Goal: Task Accomplishment & Management: Complete application form

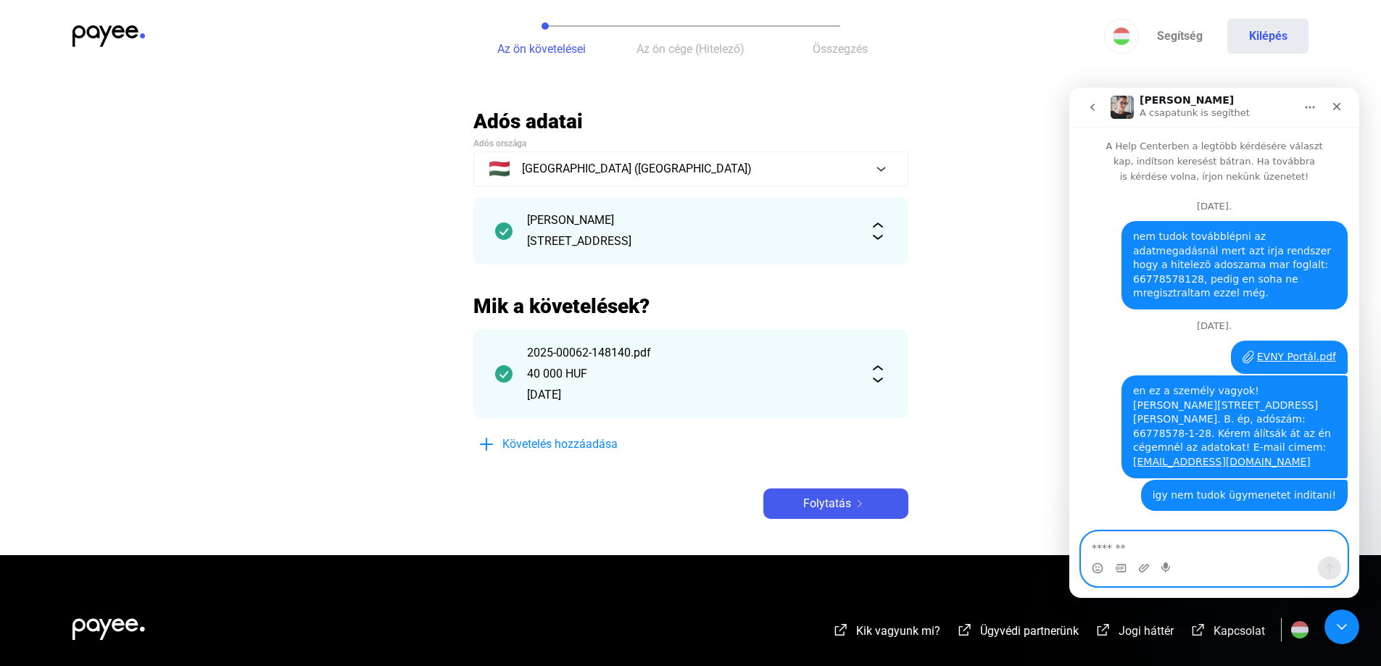
click at [1164, 551] on textarea "Üzenet…" at bounding box center [1214, 544] width 265 height 25
click at [1210, 106] on p "A csapatunk is segíthet" at bounding box center [1195, 113] width 110 height 14
click at [1310, 102] on icon "Főoldal" at bounding box center [1310, 107] width 12 height 12
click at [1103, 341] on div "EVNY Portál.pdf [PERSON_NAME] • 5 órával ezelőtt" at bounding box center [1214, 358] width 267 height 35
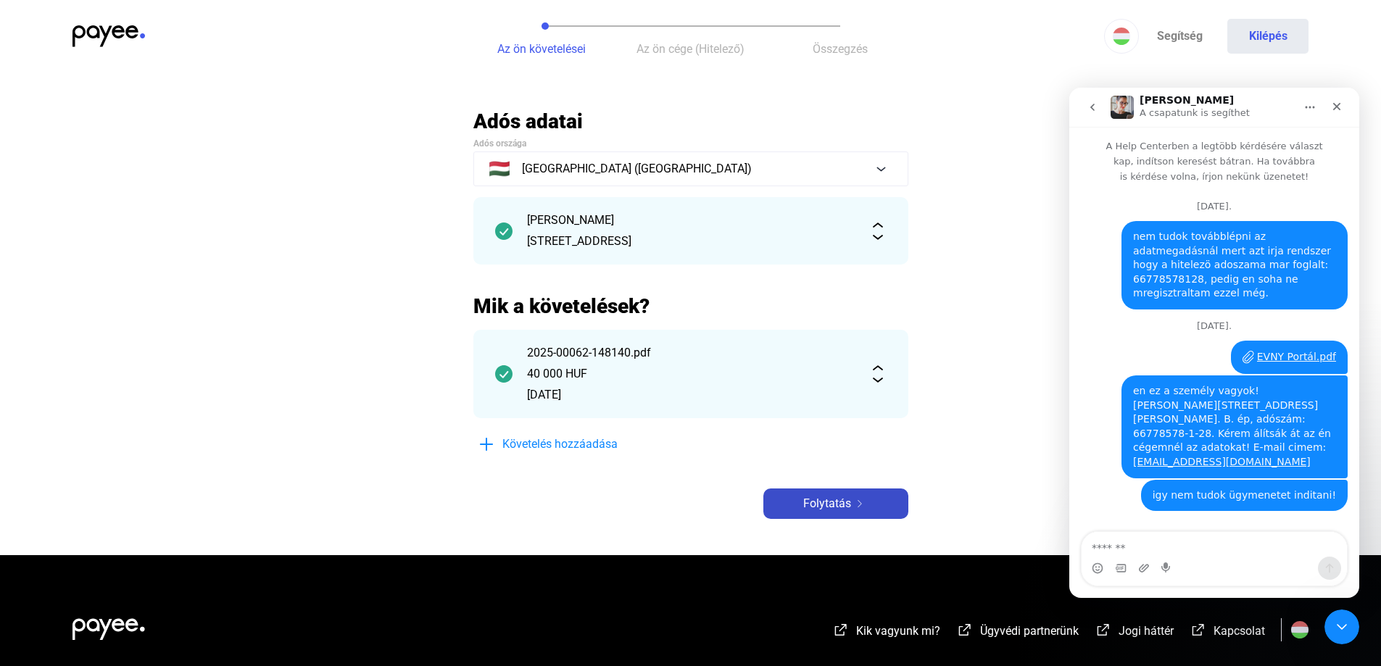
click at [832, 504] on span "Folytatás" at bounding box center [827, 503] width 48 height 17
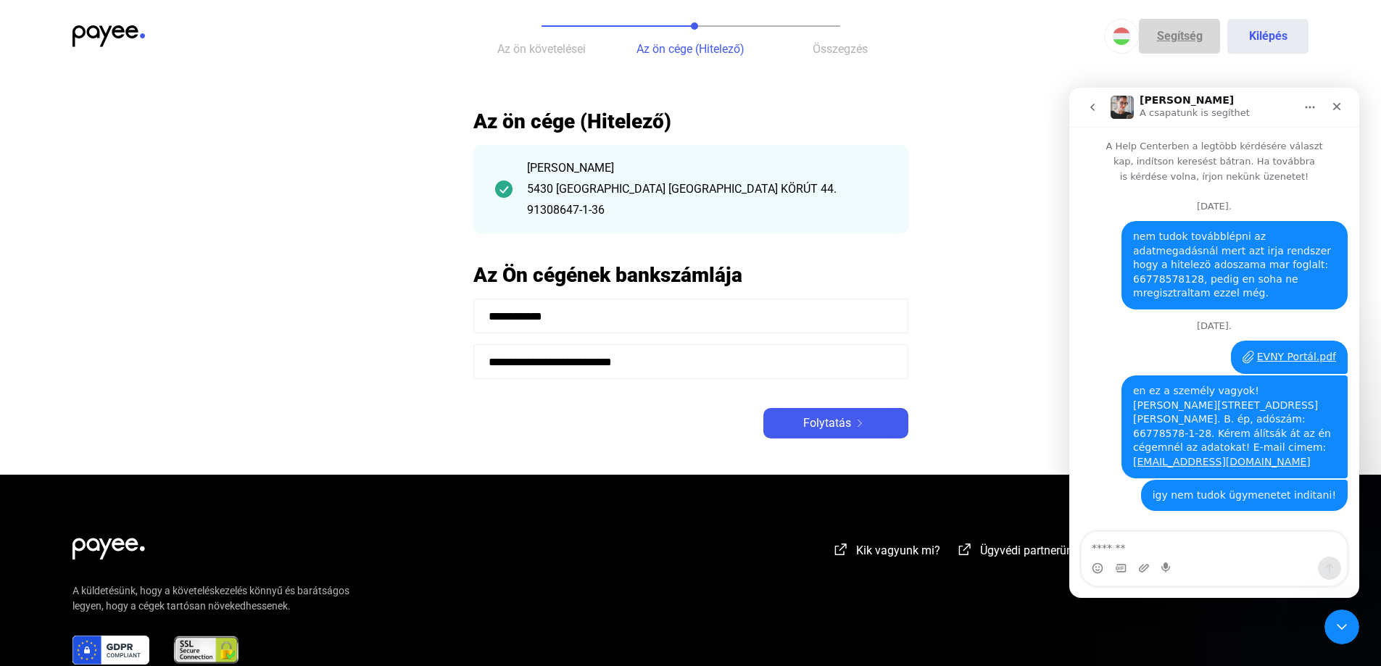
click at [1172, 39] on link "Segítség" at bounding box center [1179, 36] width 81 height 35
click at [1121, 103] on img "Intercom messenger" at bounding box center [1122, 107] width 23 height 23
drag, startPoint x: 1166, startPoint y: 109, endPoint x: 1124, endPoint y: 114, distance: 42.3
click at [1166, 110] on p "A csapatunk is segíthet" at bounding box center [1195, 113] width 110 height 14
click at [1093, 104] on icon "go back" at bounding box center [1092, 107] width 4 height 7
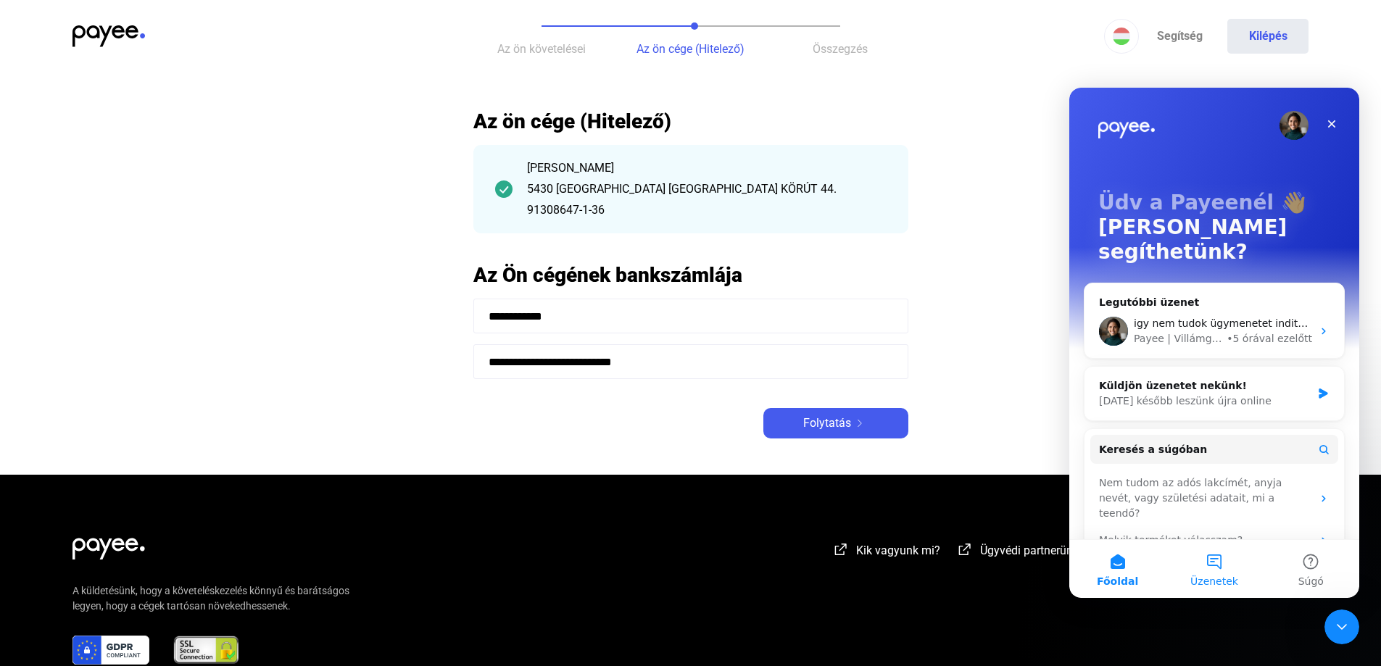
click at [1214, 570] on button "Üzenetek" at bounding box center [1214, 569] width 96 height 58
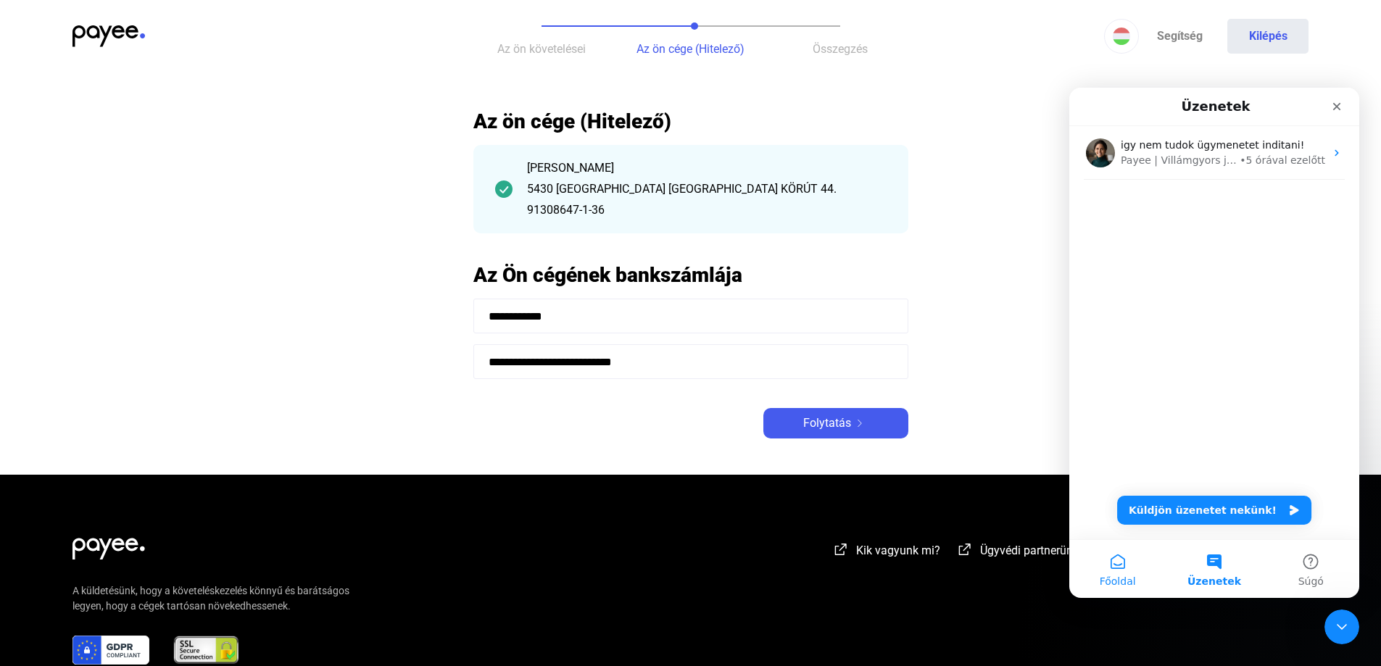
click at [1141, 567] on button "Főoldal" at bounding box center [1117, 569] width 96 height 58
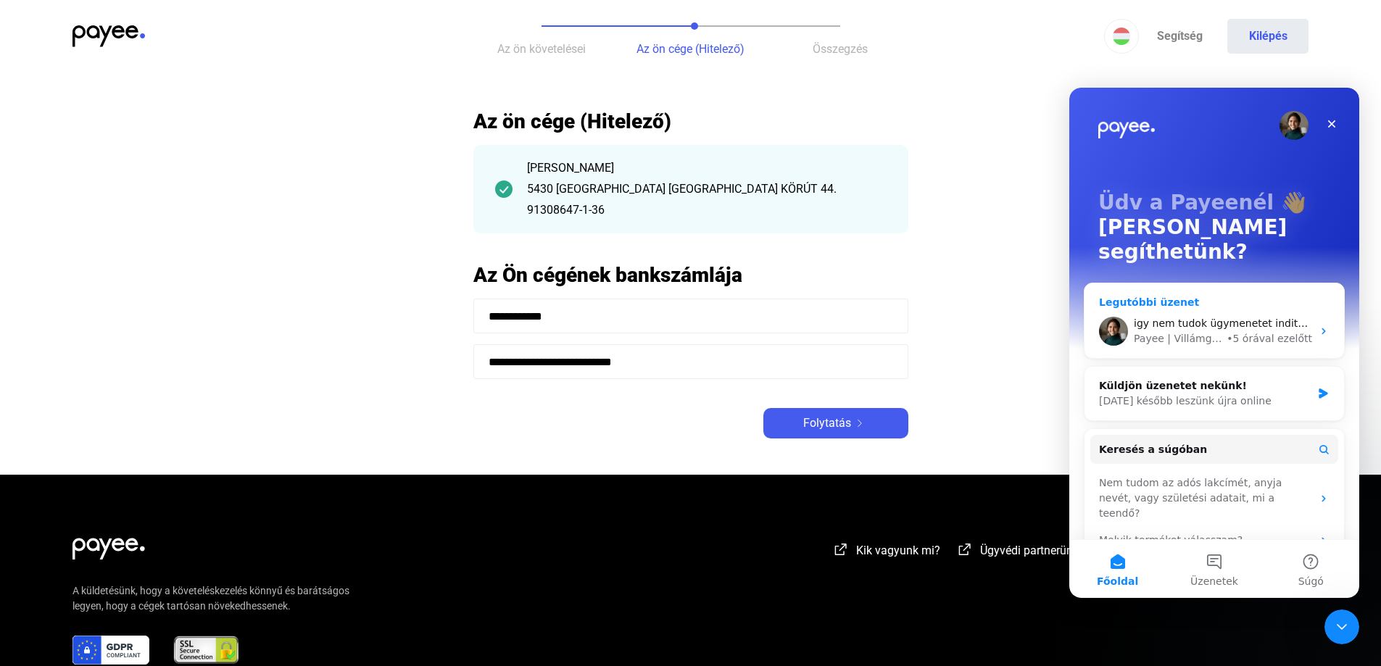
click at [1186, 331] on div "Payee | Villámgyors jogi lépések" at bounding box center [1179, 338] width 90 height 15
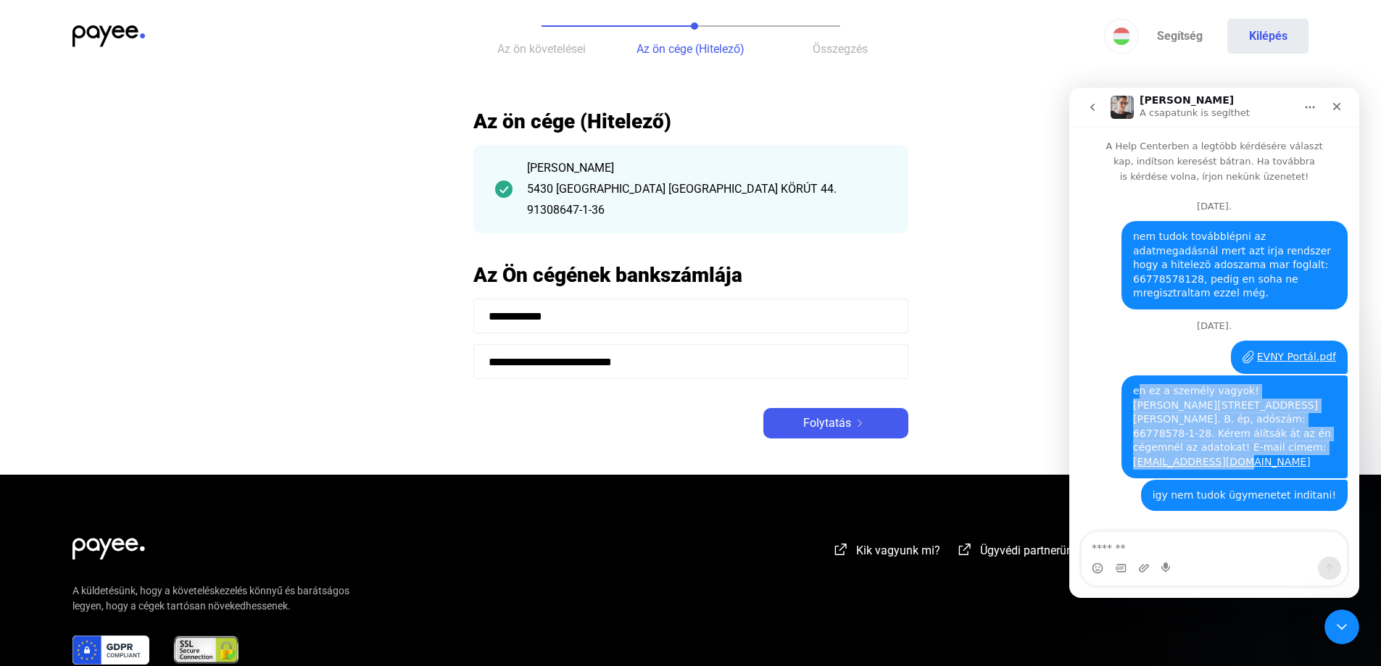
drag, startPoint x: 1136, startPoint y: 378, endPoint x: 1319, endPoint y: 439, distance: 193.3
click at [1319, 439] on div "en ez a személy vagyok! [PERSON_NAME][STREET_ADDRESS][PERSON_NAME]. B. ép, adós…" at bounding box center [1234, 427] width 203 height 86
copy div "n ez a személy vagyok! [PERSON_NAME][STREET_ADDRESS][PERSON_NAME]. B. ép, adósz…"
click at [1094, 102] on icon "go back" at bounding box center [1093, 107] width 12 height 12
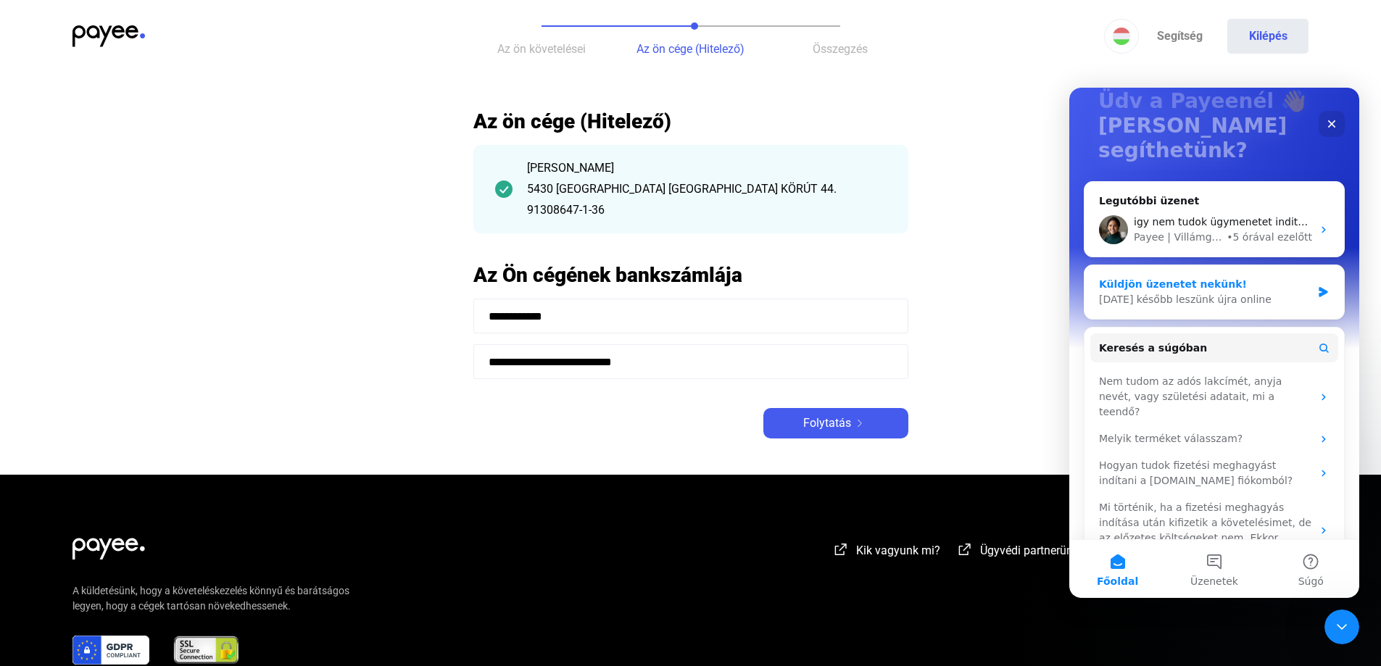
scroll to position [103, 0]
click at [1207, 291] on div "[DATE] később leszünk újra online" at bounding box center [1205, 298] width 212 height 15
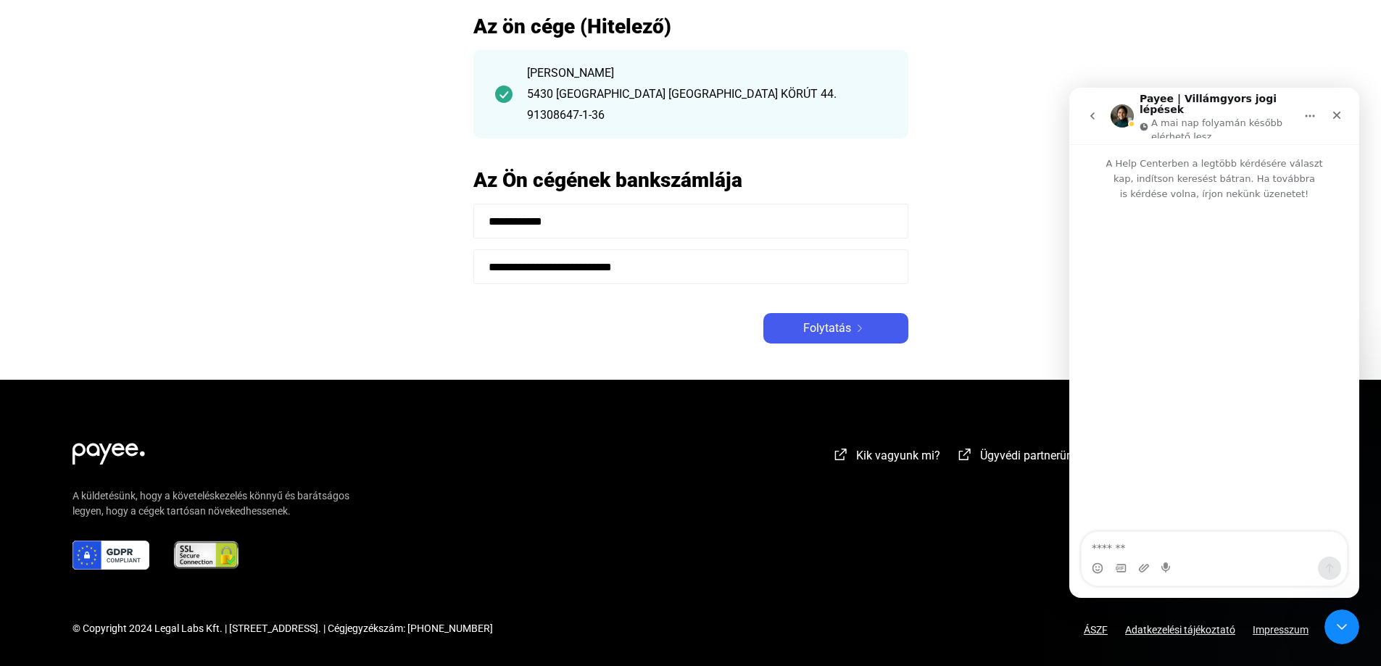
scroll to position [0, 0]
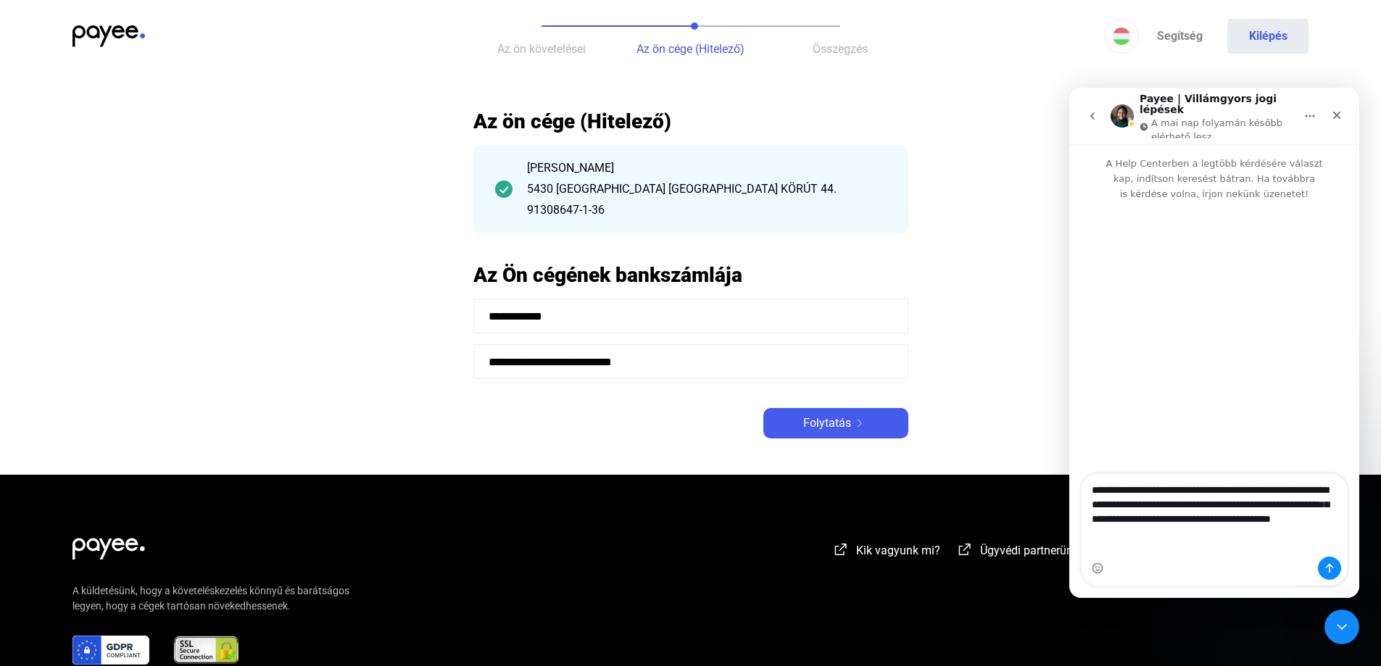
type textarea "**********"
click at [1330, 568] on icon "Üzenet küldése…" at bounding box center [1330, 569] width 12 height 12
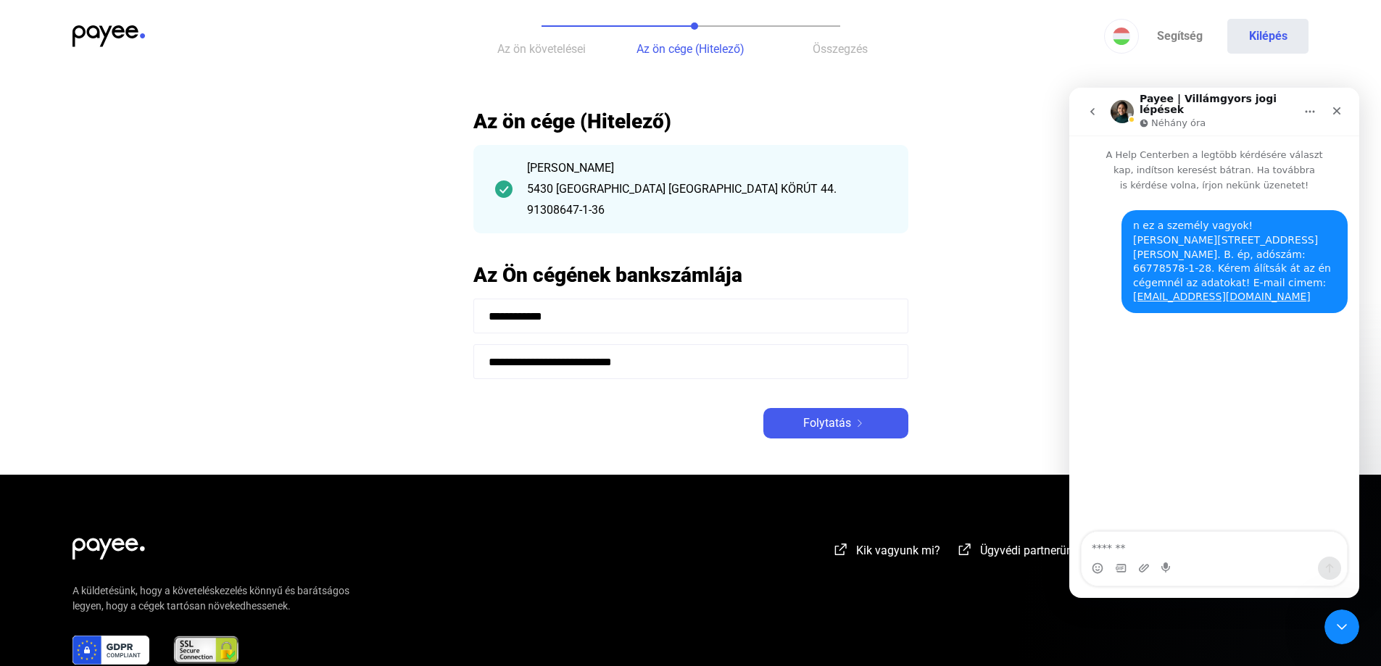
click at [1092, 109] on icon "go back" at bounding box center [1092, 111] width 4 height 7
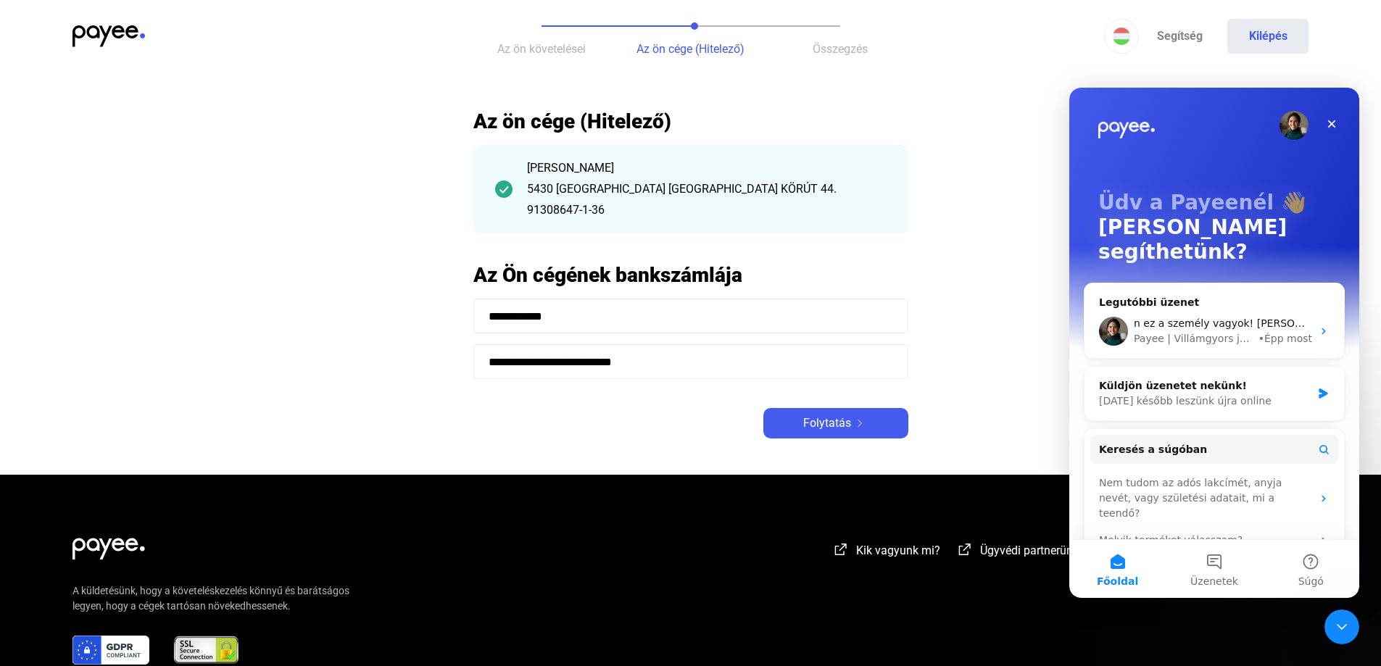
click at [1287, 127] on img "Intercom messenger" at bounding box center [1294, 125] width 29 height 29
click at [465, 609] on div "Kik vagyunk mi? Ügyvédi partnerünk Jogi háttér Kapcsolat A küldetésünk, hogy a …" at bounding box center [690, 618] width 1381 height 286
click at [1334, 117] on div "Bezárás" at bounding box center [1332, 124] width 26 height 26
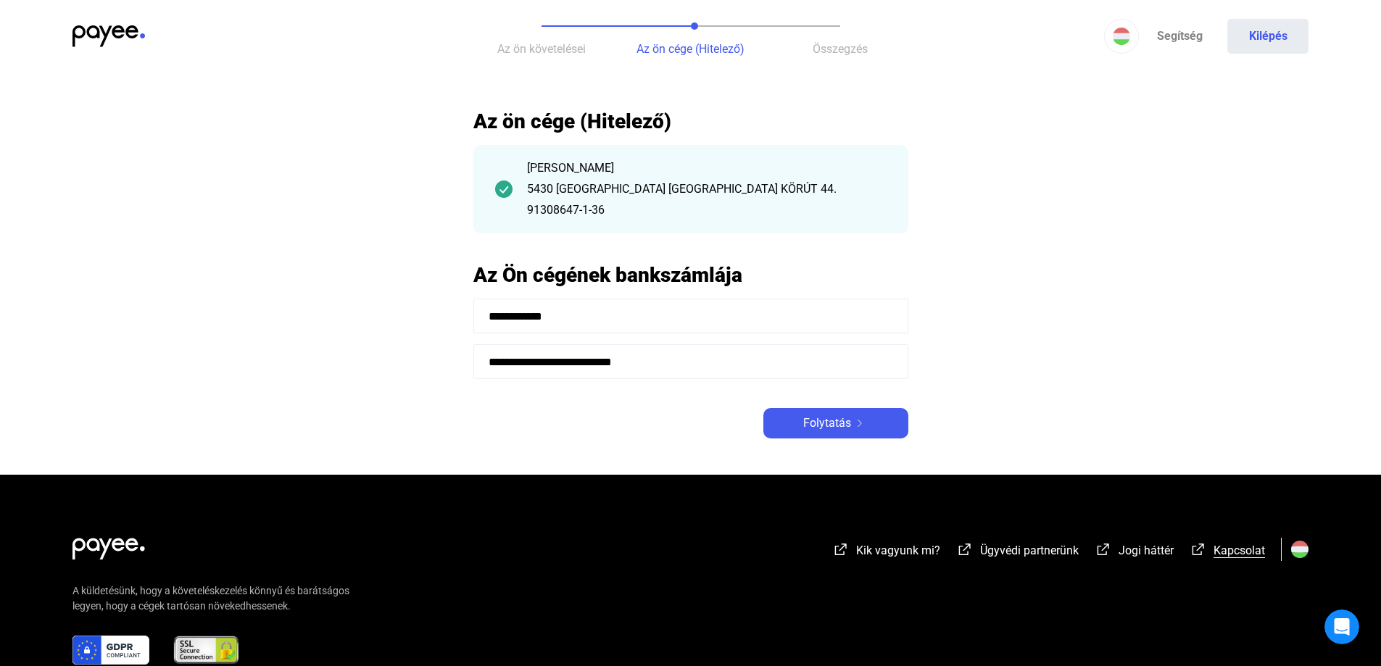
click at [1237, 545] on span "Kapcsolat" at bounding box center [1239, 551] width 51 height 14
click at [1344, 618] on icon "Intercom üzenőfelület megnyitása" at bounding box center [1340, 625] width 24 height 24
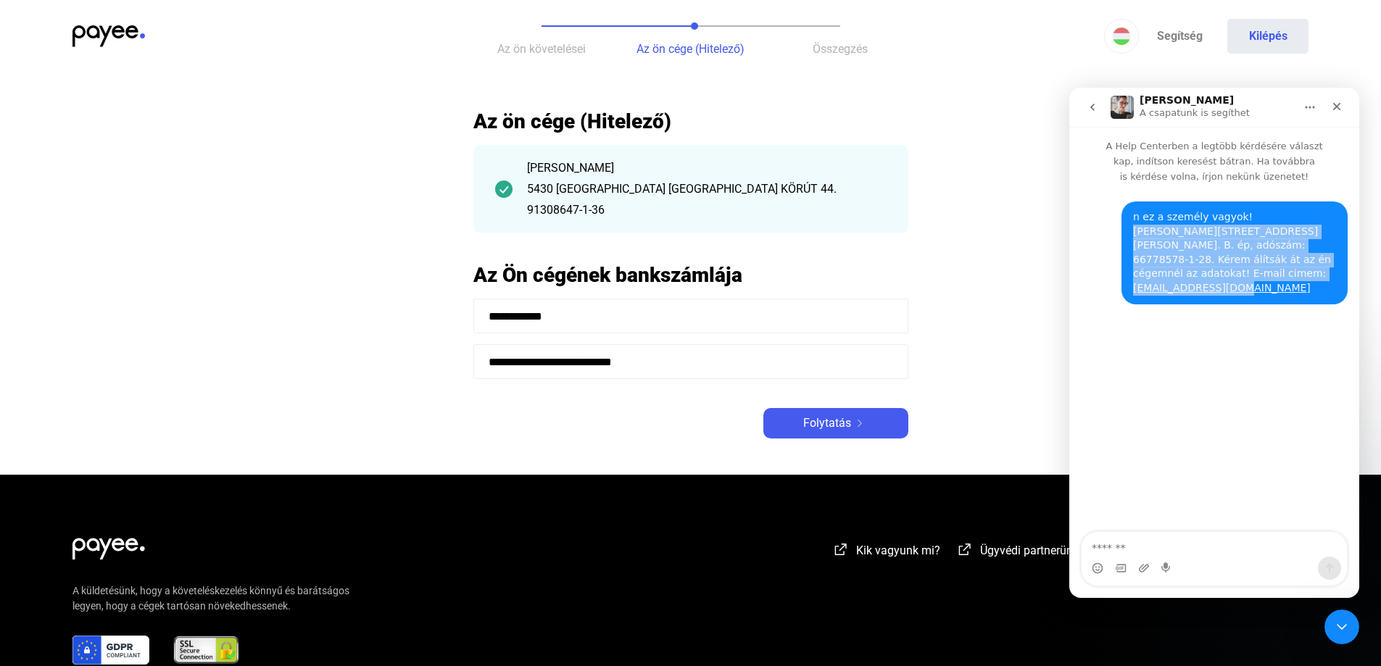
drag, startPoint x: 1240, startPoint y: 219, endPoint x: 1247, endPoint y: 284, distance: 65.6
click at [1247, 284] on div "n ez a személy vagyok! [PERSON_NAME][STREET_ADDRESS][PERSON_NAME]. B. ép, adósz…" at bounding box center [1234, 253] width 226 height 103
copy div "[PERSON_NAME], [STREET_ADDRESS][PERSON_NAME]. B. ép, adószám: 66778578-1-28. Ké…"
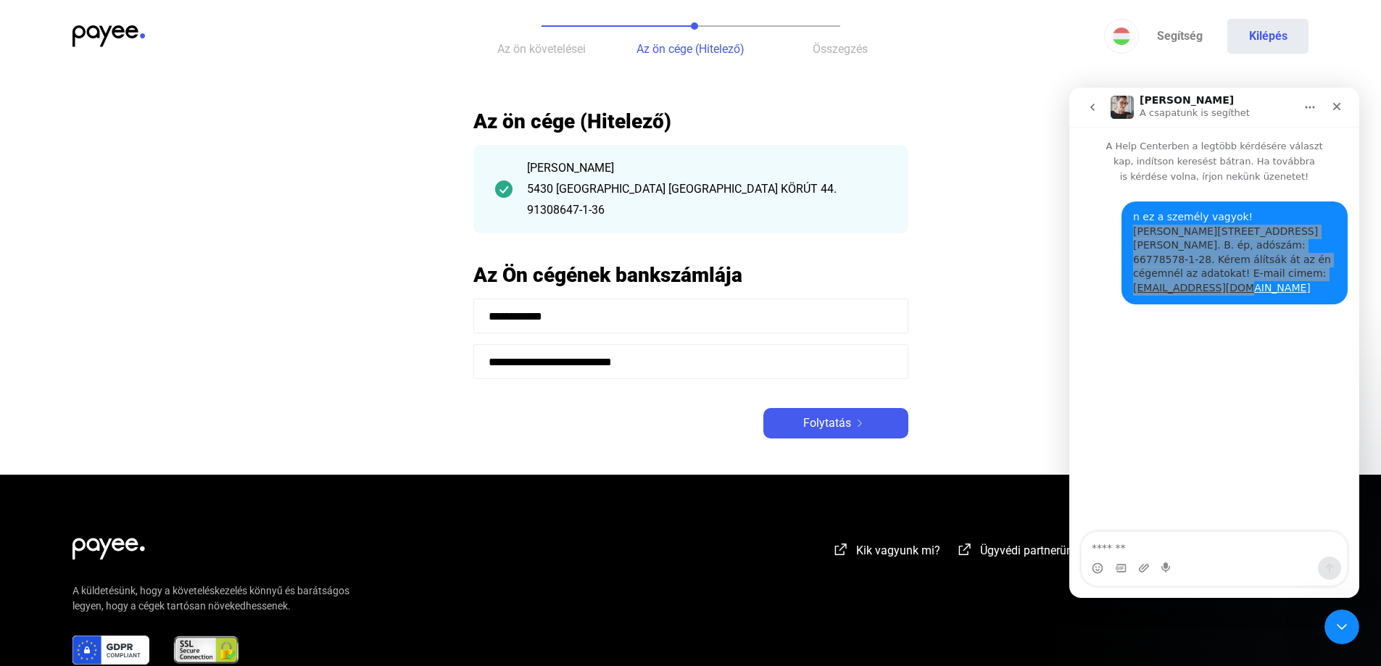
click at [770, 176] on div "[PERSON_NAME]" at bounding box center [707, 167] width 360 height 17
click at [668, 180] on div "[PERSON_NAME] 5430 [GEOGRAPHIC_DATA] [GEOGRAPHIC_DATA] KÖRÚT 44. 91308647-1-36" at bounding box center [707, 188] width 360 height 59
click at [460, 183] on main "**********" at bounding box center [690, 292] width 1381 height 366
click at [527, 179] on div "[PERSON_NAME] 5430 [GEOGRAPHIC_DATA] [GEOGRAPHIC_DATA] KÖRÚT 44. 91308647-1-36" at bounding box center [707, 188] width 360 height 59
click at [723, 179] on div "[PERSON_NAME] 5430 [GEOGRAPHIC_DATA] [GEOGRAPHIC_DATA] KÖRÚT 44. 91308647-1-36" at bounding box center [707, 188] width 360 height 59
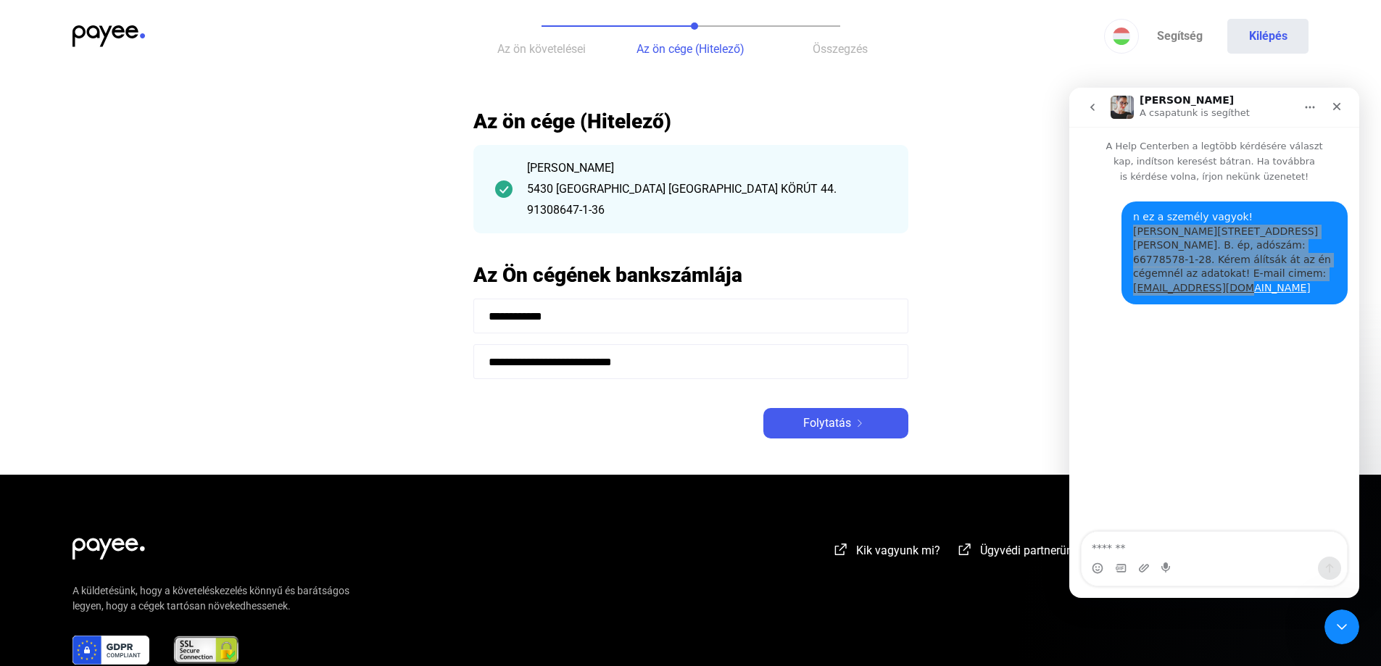
click at [834, 156] on div "[PERSON_NAME] 5430 [GEOGRAPHIC_DATA] [GEOGRAPHIC_DATA] KÖRÚT 44. 91308647-1-36" at bounding box center [690, 189] width 435 height 88
click at [871, 172] on div "[PERSON_NAME]" at bounding box center [707, 167] width 360 height 17
click at [892, 217] on div "[PERSON_NAME] 5430 [GEOGRAPHIC_DATA] [GEOGRAPHIC_DATA] KÖRÚT 44. 91308647-1-36" at bounding box center [690, 189] width 435 height 88
click at [890, 195] on div "[PERSON_NAME] 5430 [GEOGRAPHIC_DATA] [GEOGRAPHIC_DATA] KÖRÚT 44. 91308647-1-36" at bounding box center [690, 189] width 435 height 88
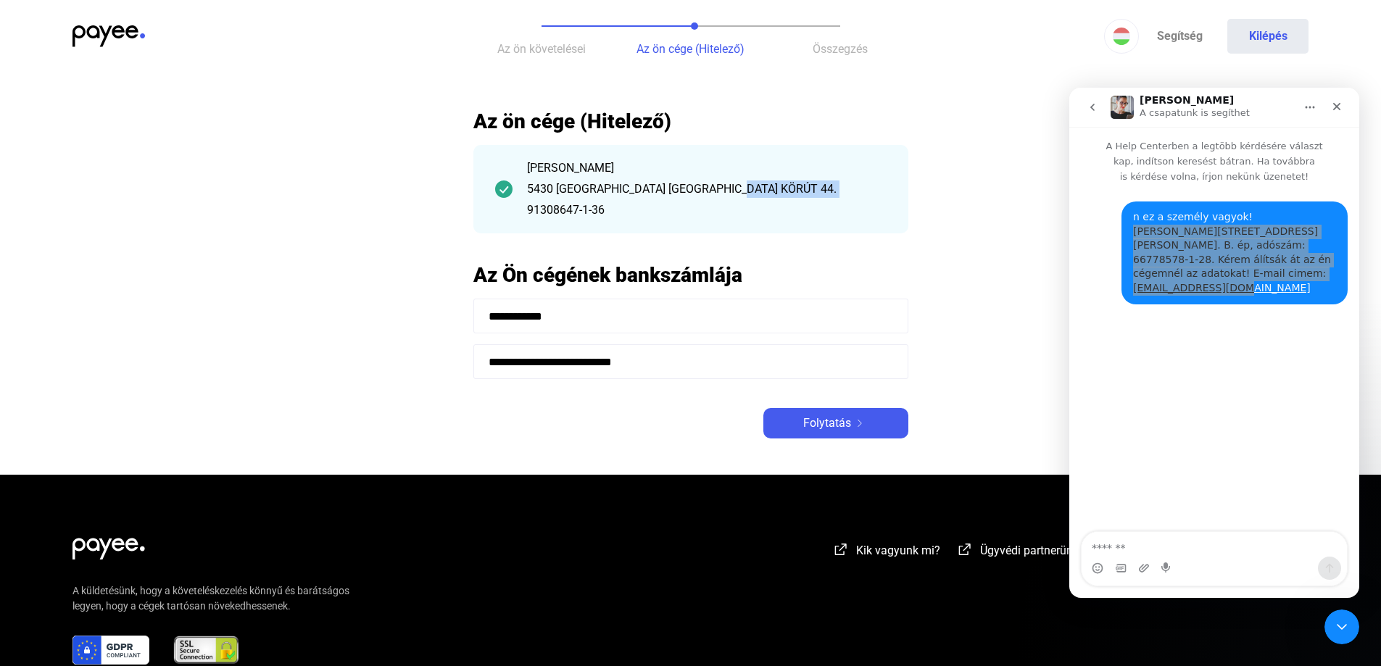
click at [890, 192] on div "[PERSON_NAME] 5430 [GEOGRAPHIC_DATA] [GEOGRAPHIC_DATA] KÖRÚT 44. 91308647-1-36" at bounding box center [690, 189] width 435 height 88
click at [890, 189] on div "[PERSON_NAME] 5430 [GEOGRAPHIC_DATA] [GEOGRAPHIC_DATA] KÖRÚT 44. 91308647-1-36" at bounding box center [690, 189] width 435 height 88
click at [886, 183] on div "5430 [GEOGRAPHIC_DATA] [GEOGRAPHIC_DATA] KÖRÚT 44." at bounding box center [707, 189] width 360 height 17
click at [886, 179] on div "[PERSON_NAME] 5430 [GEOGRAPHIC_DATA] [GEOGRAPHIC_DATA] KÖRÚT 44. 91308647-1-36" at bounding box center [707, 188] width 360 height 59
click at [887, 170] on div "[PERSON_NAME] 5430 [GEOGRAPHIC_DATA] [GEOGRAPHIC_DATA] KÖRÚT 44. 91308647-1-36" at bounding box center [690, 189] width 435 height 88
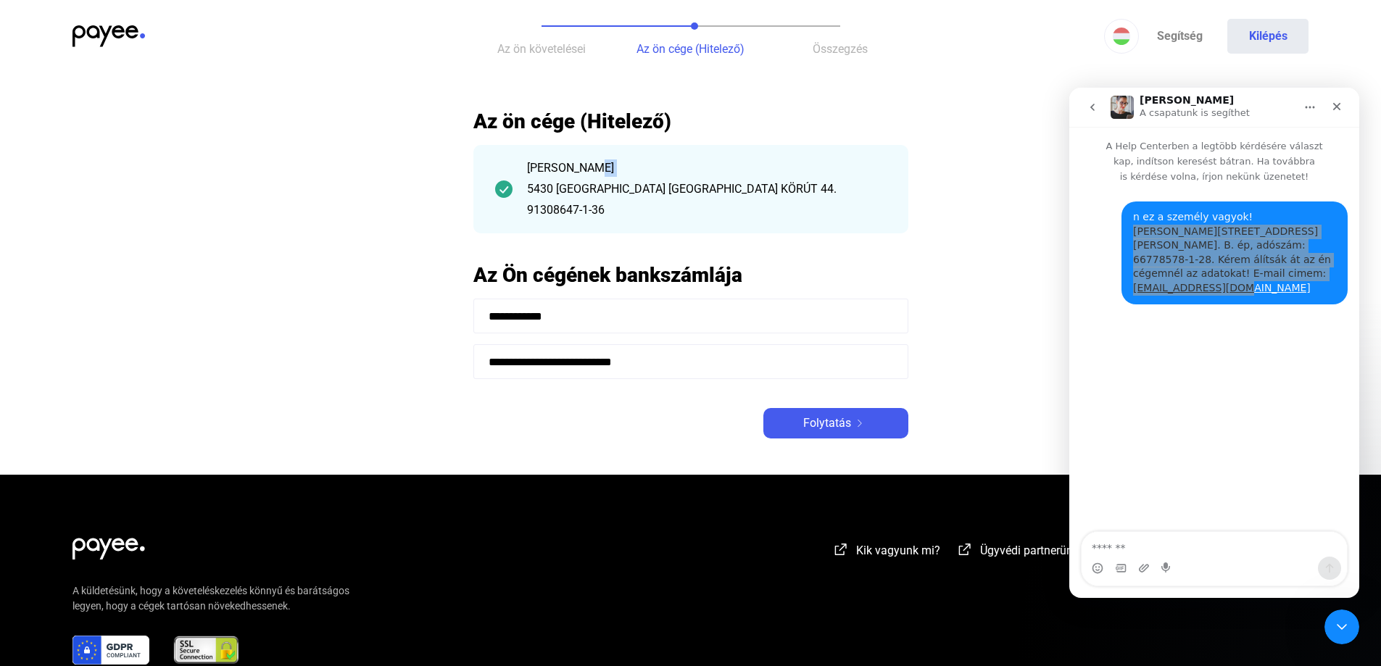
click at [887, 170] on div "[PERSON_NAME] 5430 [GEOGRAPHIC_DATA] [GEOGRAPHIC_DATA] KÖRÚT 44. 91308647-1-36" at bounding box center [690, 189] width 435 height 88
click at [576, 312] on input "**********" at bounding box center [690, 316] width 435 height 35
click at [725, 204] on div "91308647-1-36" at bounding box center [707, 210] width 360 height 17
click at [853, 415] on div "Folytatás" at bounding box center [836, 423] width 136 height 17
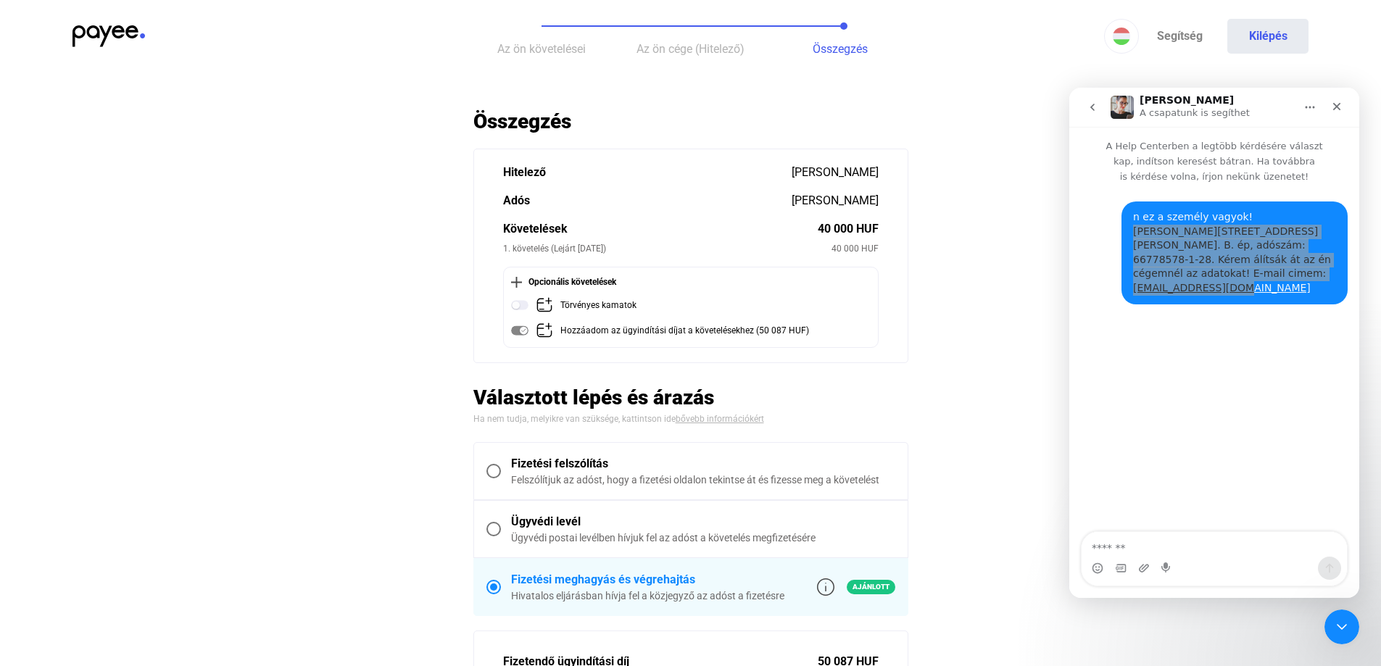
click at [876, 170] on div "[PERSON_NAME]" at bounding box center [835, 172] width 87 height 17
click at [694, 45] on span "Az ön cége (Hitelező)" at bounding box center [690, 49] width 108 height 14
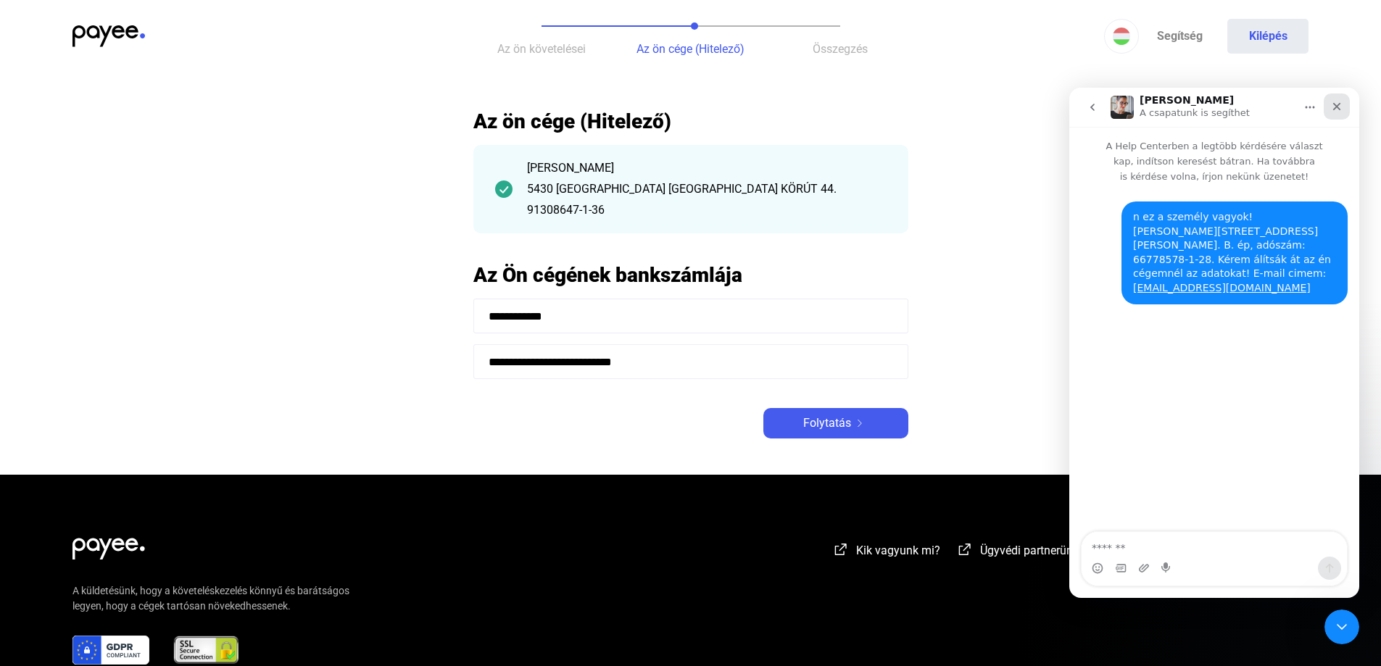
click at [1337, 99] on div "Bezárás" at bounding box center [1337, 107] width 26 height 26
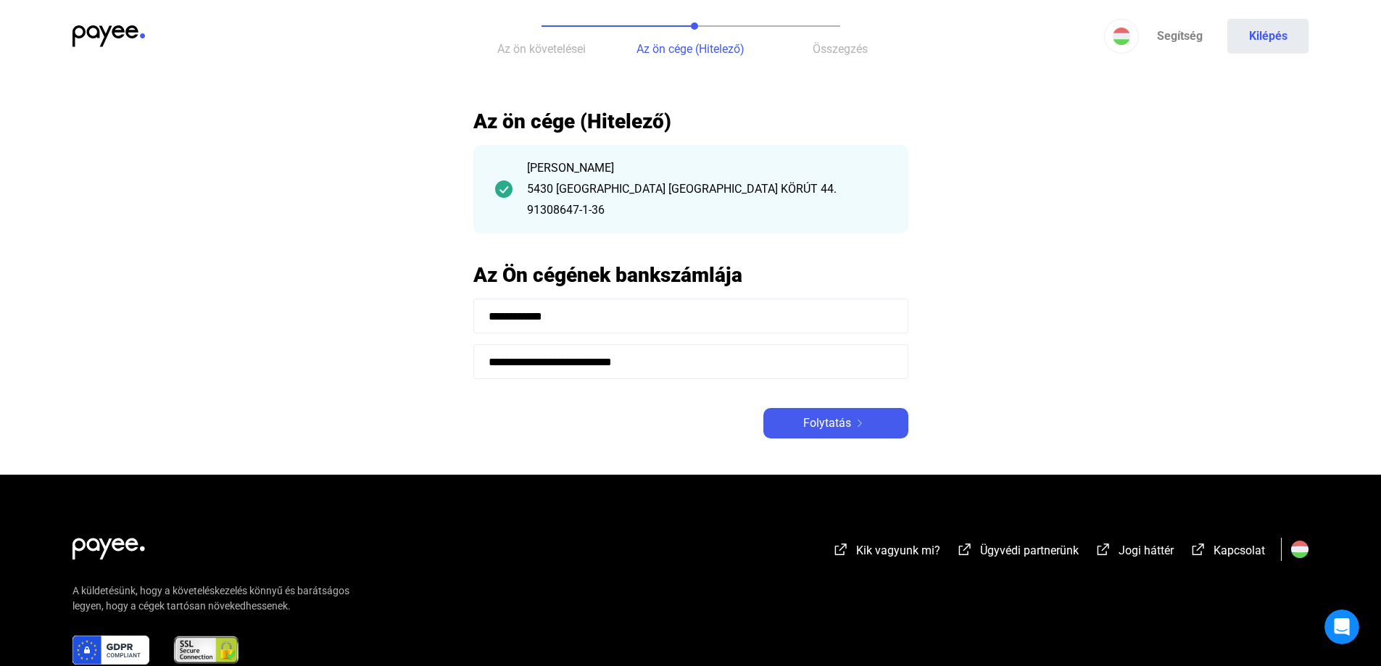
click at [548, 44] on span "Az ön követelései" at bounding box center [541, 49] width 88 height 14
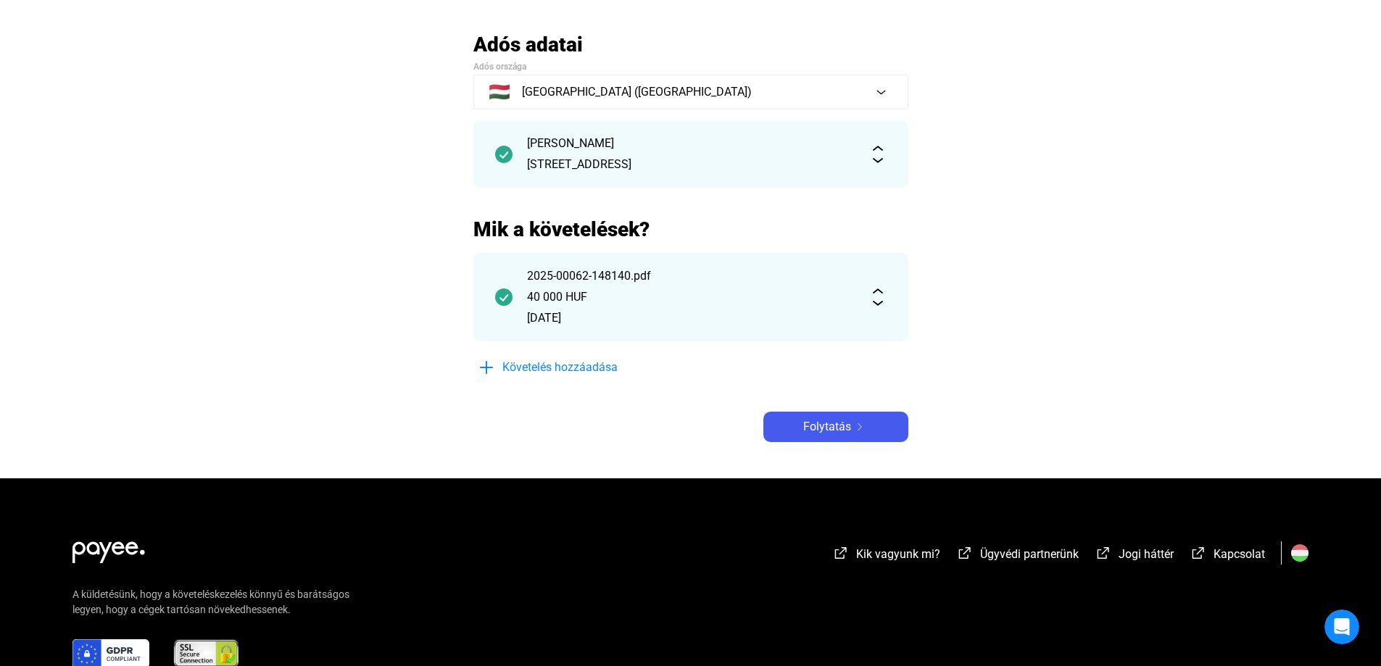
scroll to position [175, 0]
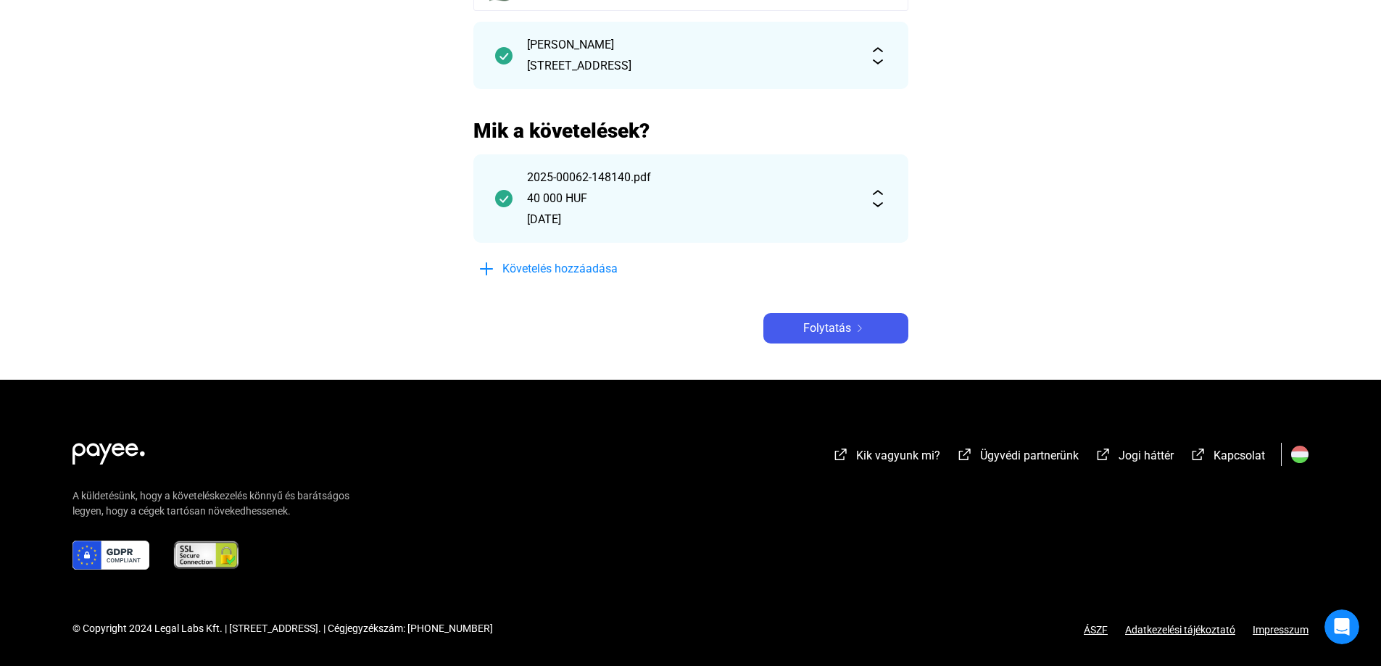
click at [1274, 626] on link "Impresszum" at bounding box center [1281, 630] width 56 height 12
